Goal: Check status

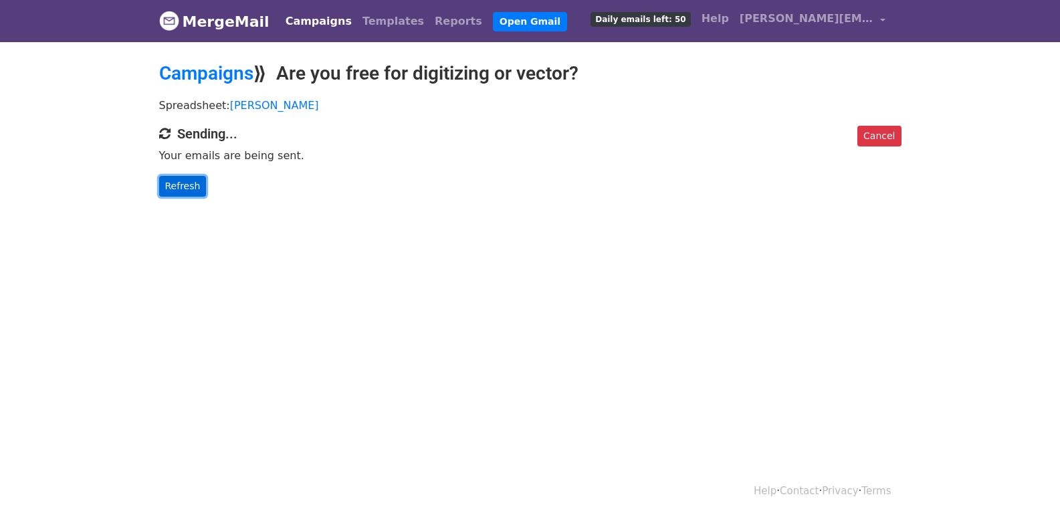
click at [191, 183] on link "Refresh" at bounding box center [182, 186] width 47 height 21
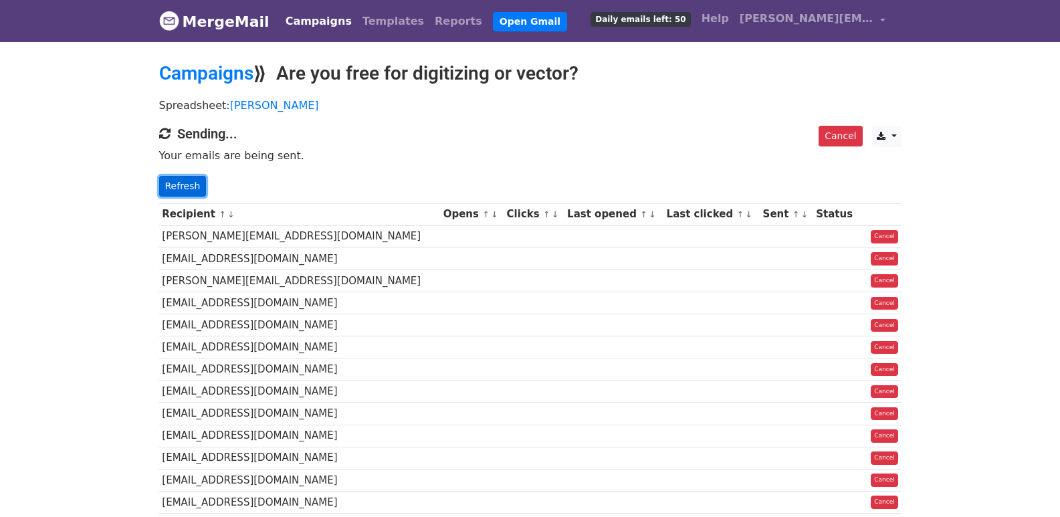
click at [180, 177] on link "Refresh" at bounding box center [182, 186] width 47 height 21
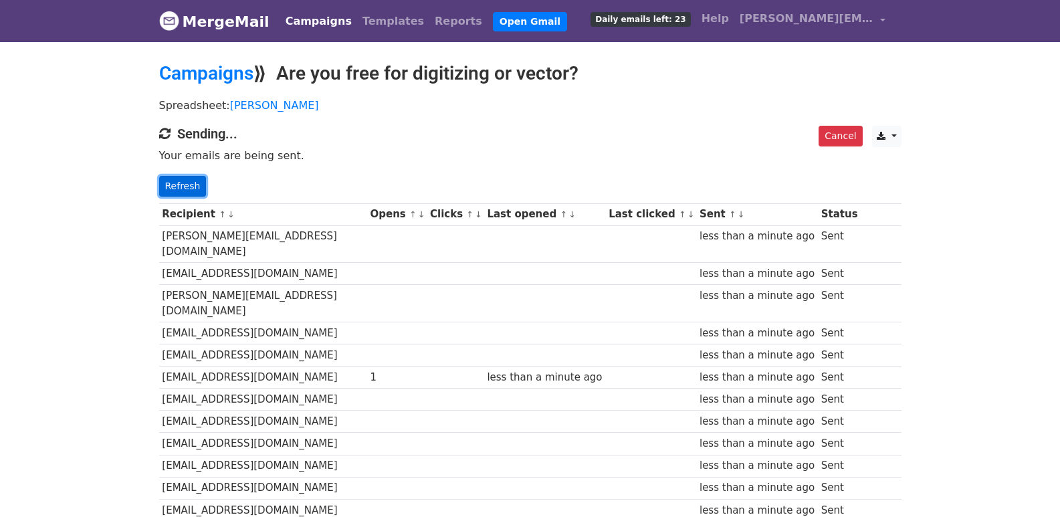
click at [187, 187] on link "Refresh" at bounding box center [182, 186] width 47 height 21
